Goal: Check status: Check status

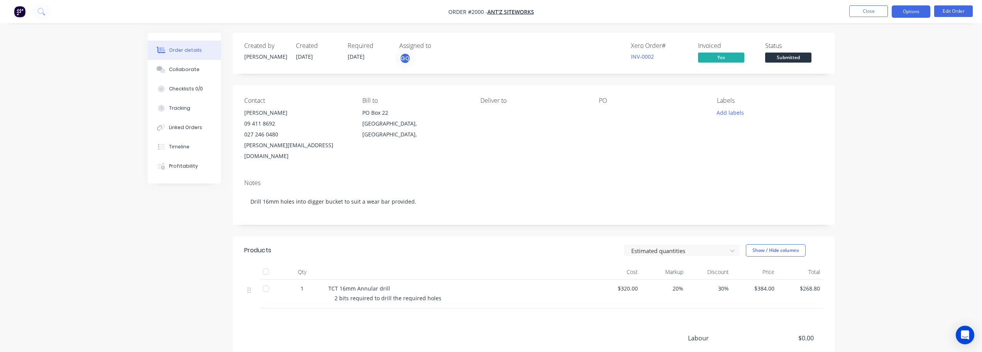
click at [917, 13] on button "Options" at bounding box center [911, 11] width 39 height 12
click at [865, 47] on div "Invoice" at bounding box center [888, 46] width 71 height 11
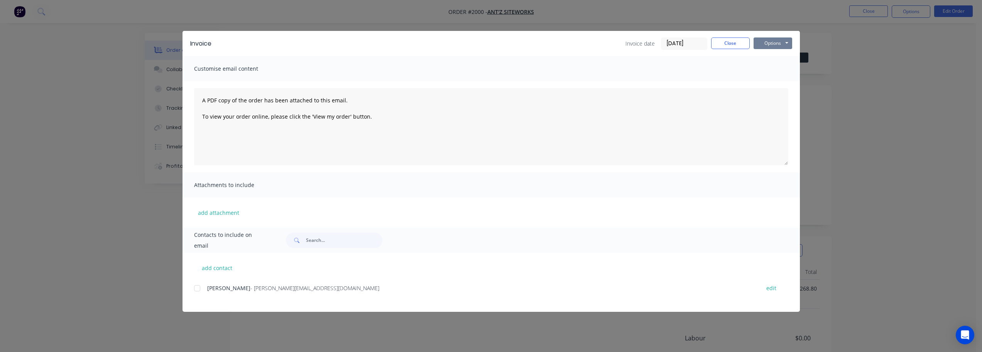
click at [777, 44] on button "Options" at bounding box center [773, 43] width 39 height 12
click at [775, 56] on button "Preview" at bounding box center [778, 57] width 49 height 13
click at [204, 291] on div at bounding box center [197, 287] width 15 height 15
click at [734, 42] on button "Close" at bounding box center [730, 43] width 39 height 12
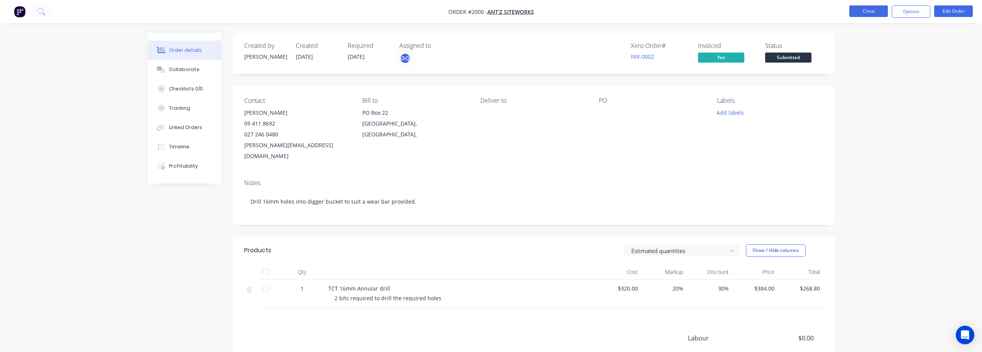
click at [872, 13] on button "Close" at bounding box center [869, 11] width 39 height 12
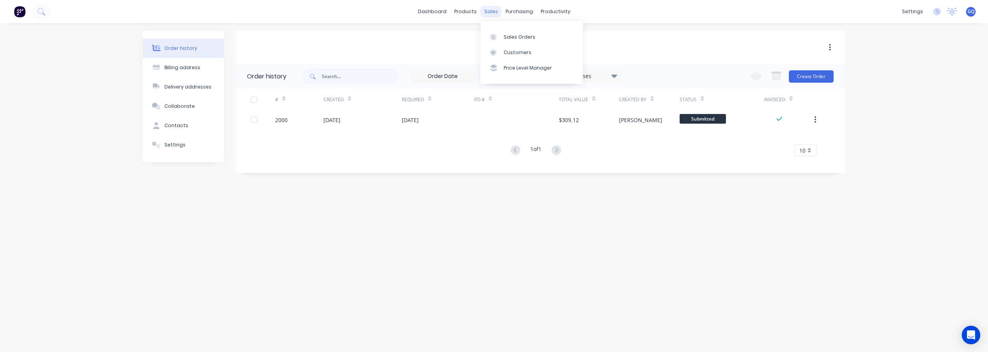
click at [491, 7] on div "sales" at bounding box center [491, 12] width 21 height 12
